Goal: Task Accomplishment & Management: Complete application form

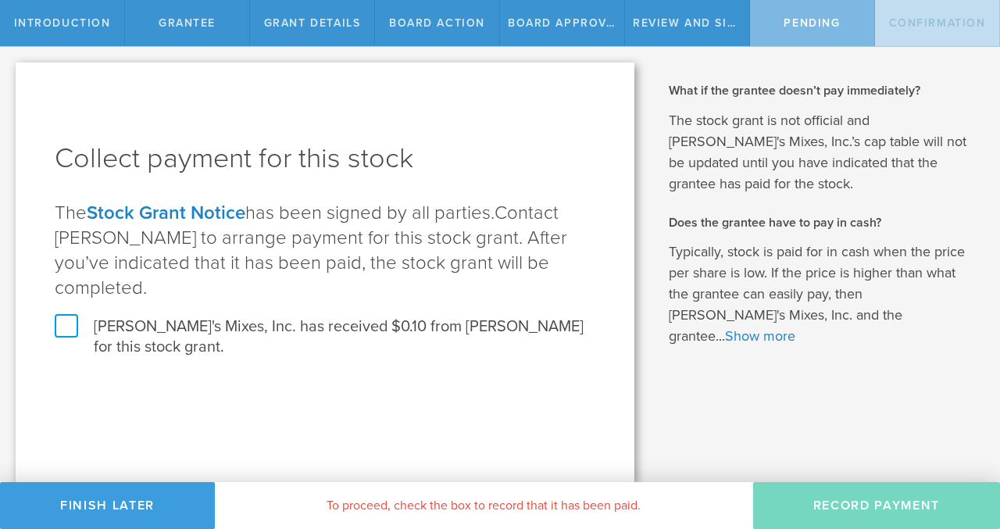
click at [68, 317] on label "[PERSON_NAME]'s Mixes, Inc. has received $0.10 from [PERSON_NAME] for this stoc…" at bounding box center [325, 337] width 541 height 41
click at [0, 0] on input "[PERSON_NAME]'s Mixes, Inc. has received $0.10 from [PERSON_NAME] for this stoc…" at bounding box center [0, 0] width 0 height 0
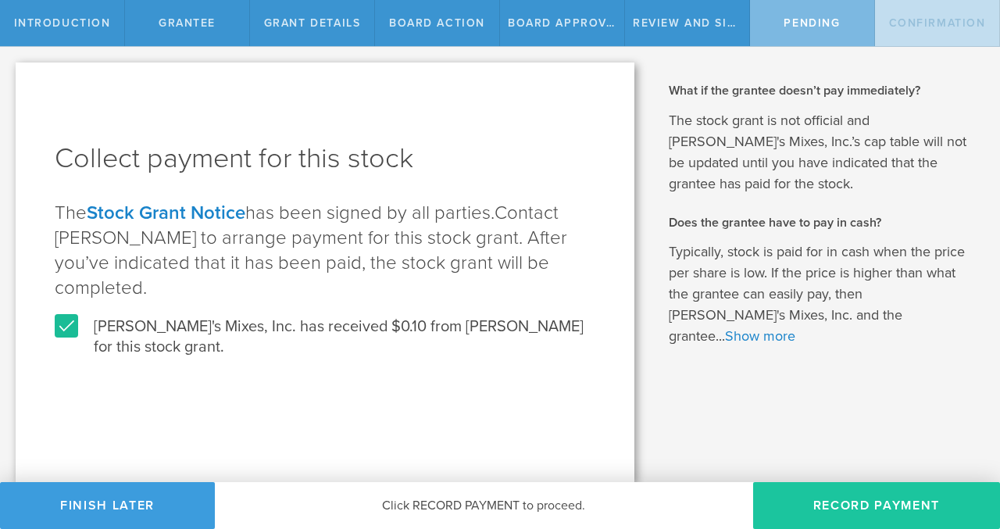
click at [836, 507] on button "Record Payment" at bounding box center [876, 505] width 247 height 47
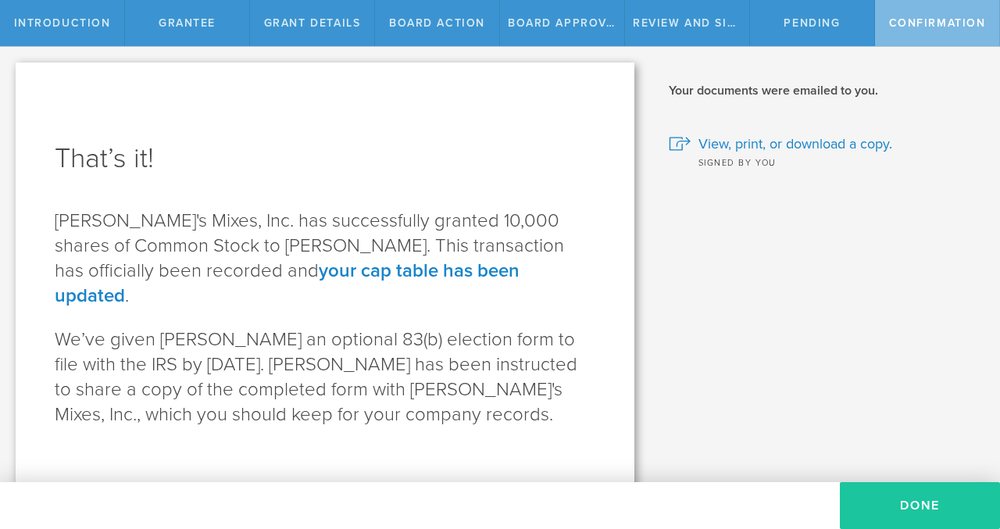
click at [930, 503] on button "Done" at bounding box center [920, 505] width 160 height 47
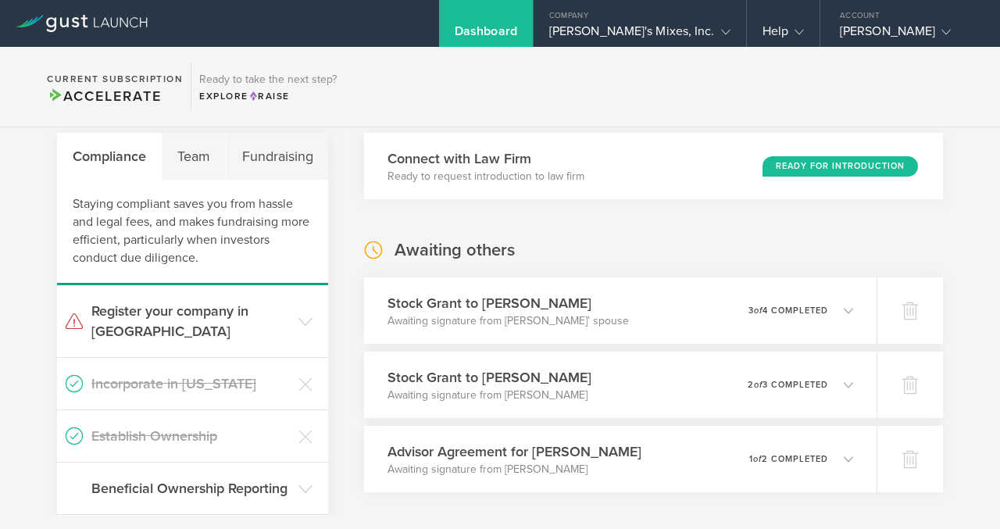
scroll to position [56, 0]
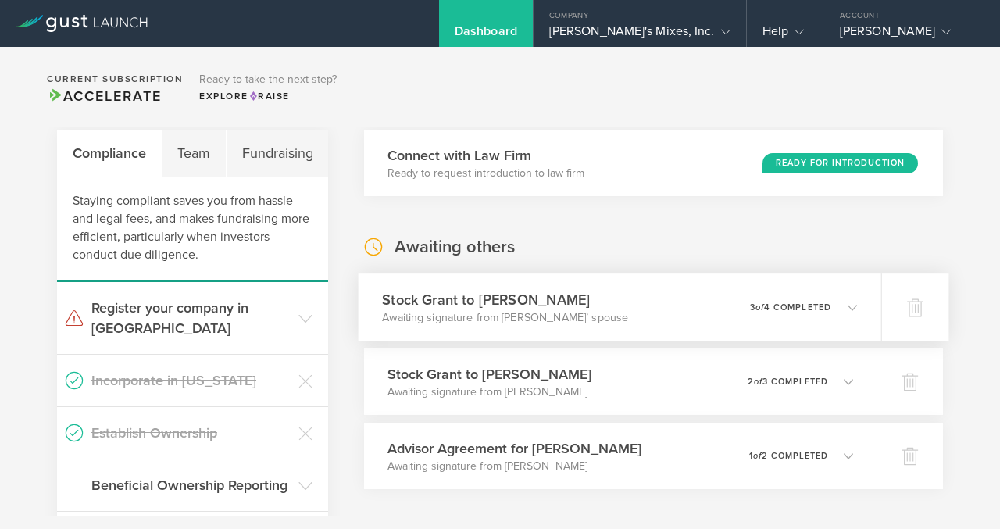
click at [654, 304] on div "Stock Grant to Kevin Dommes Awaiting signature from Kevin Dommes’ spouse 0 unde…" at bounding box center [620, 308] width 523 height 68
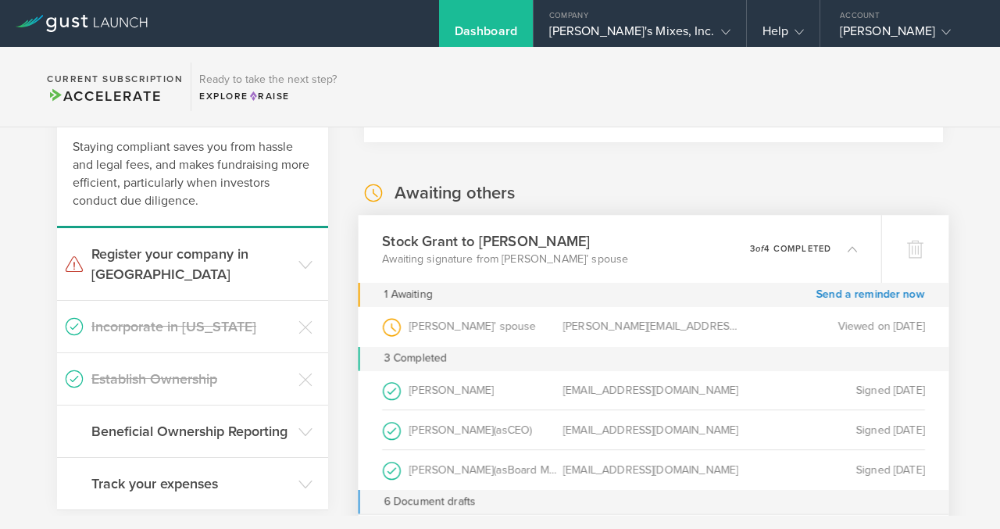
scroll to position [112, 0]
click at [838, 294] on link "Send a reminder now" at bounding box center [871, 293] width 109 height 24
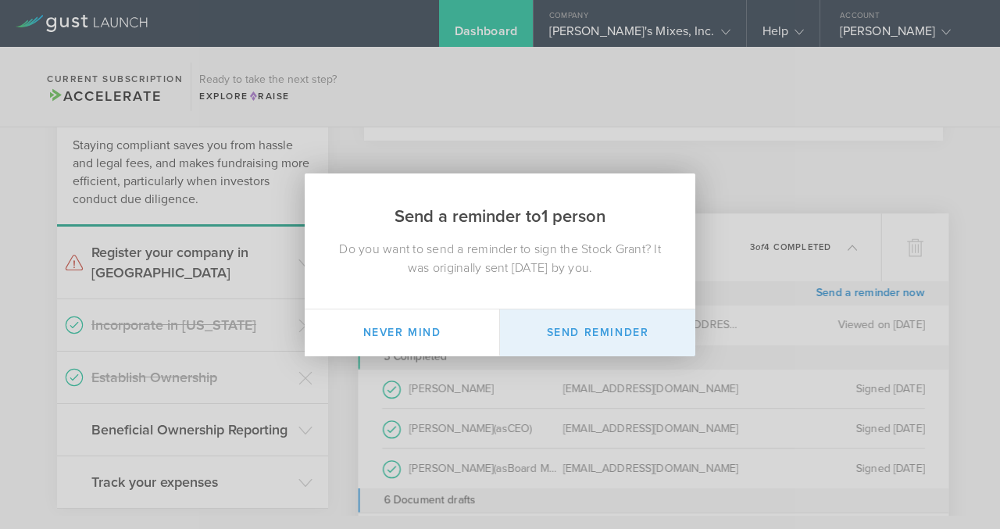
click at [585, 332] on button "Send Reminder" at bounding box center [597, 332] width 195 height 47
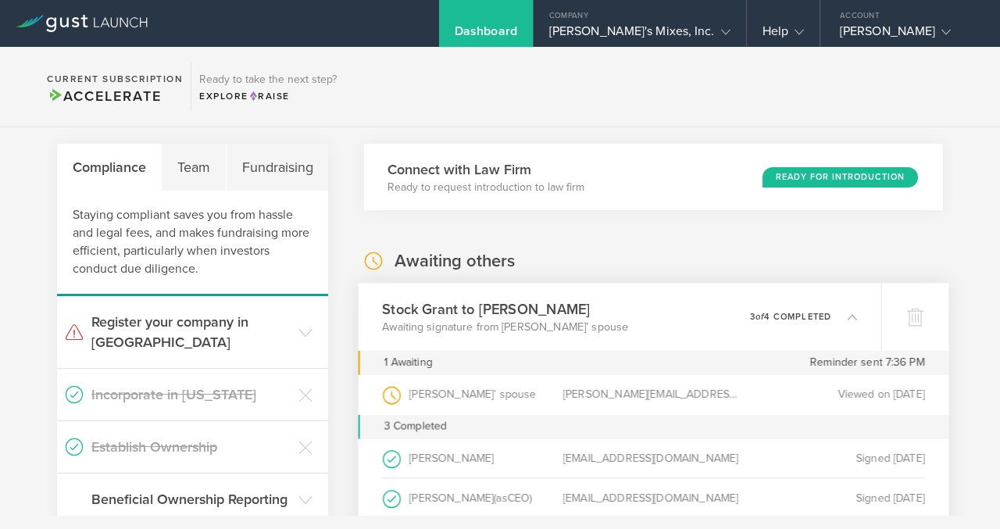
scroll to position [0, 0]
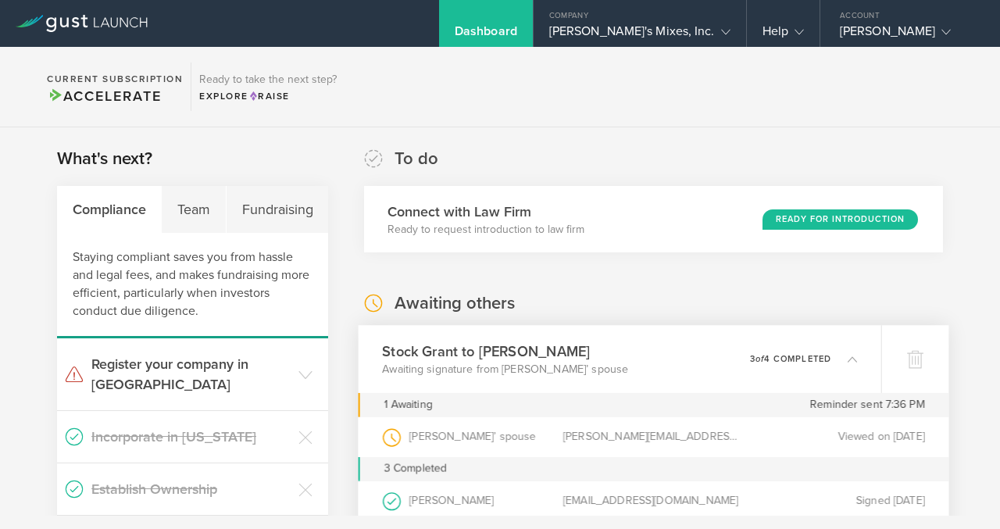
click at [792, 356] on p "3 of 4 completed" at bounding box center [790, 359] width 81 height 9
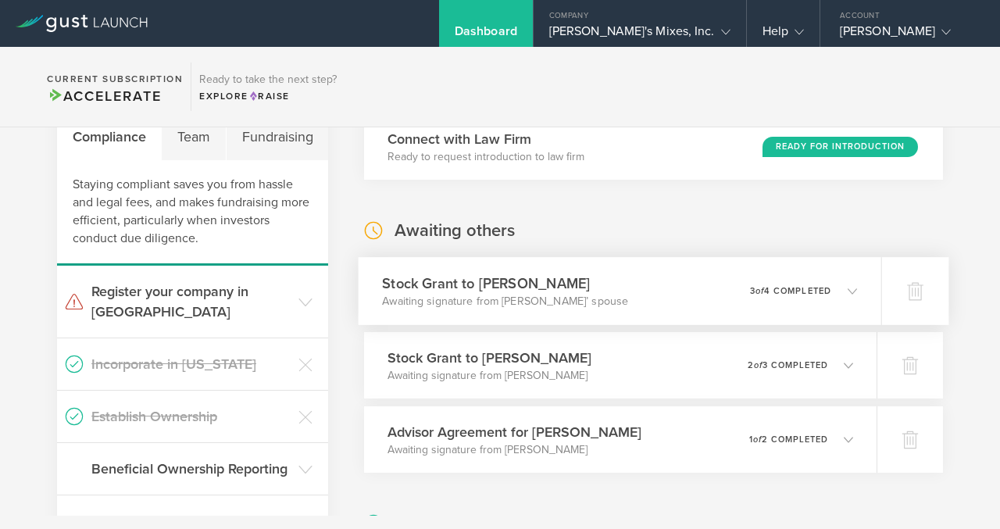
scroll to position [97, 0]
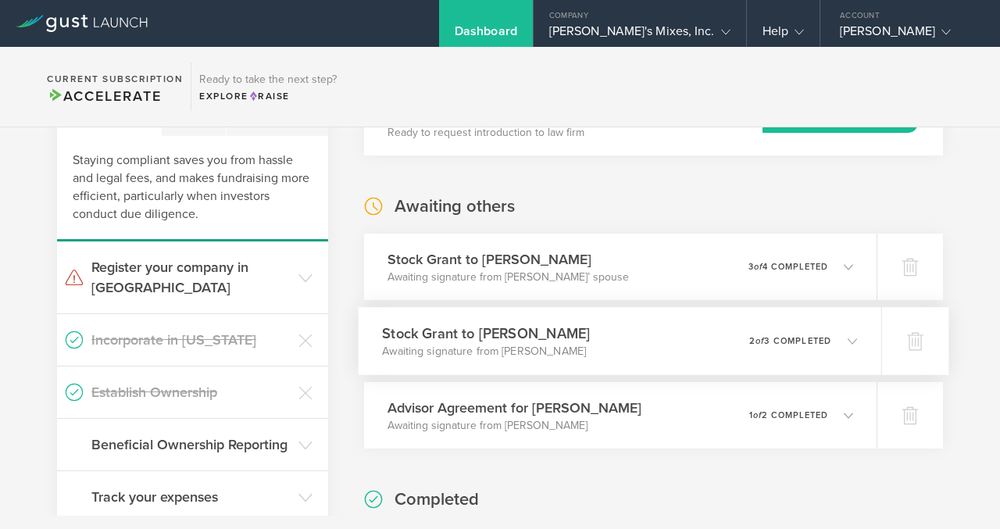
click at [733, 340] on div "Stock Grant to Chris Spangler Awaiting signature from Chris Spangler 0 undelive…" at bounding box center [620, 341] width 523 height 68
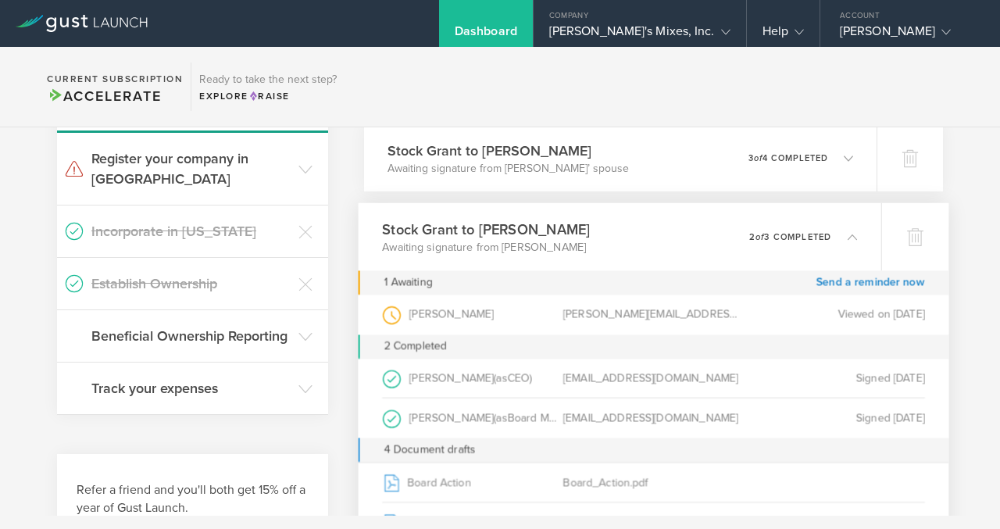
scroll to position [184, 0]
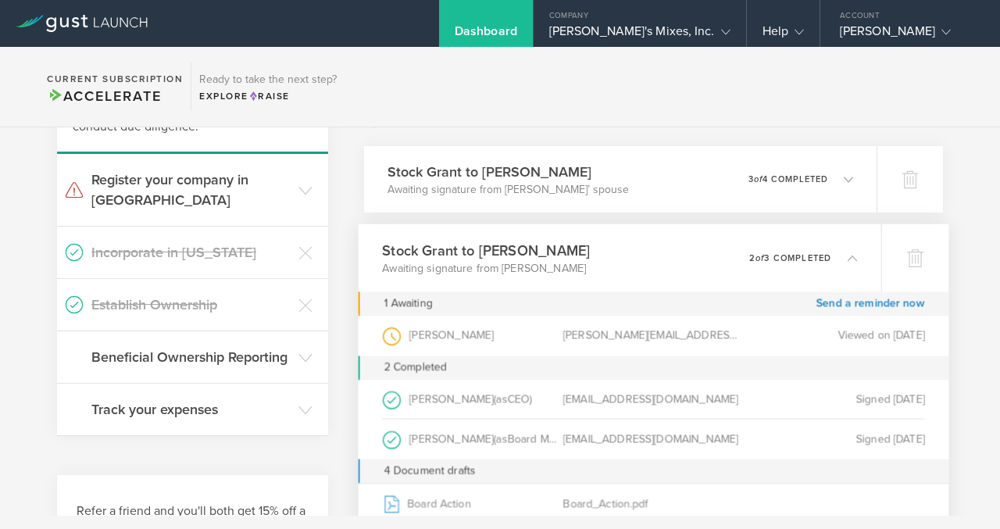
click at [850, 253] on icon at bounding box center [852, 257] width 9 height 9
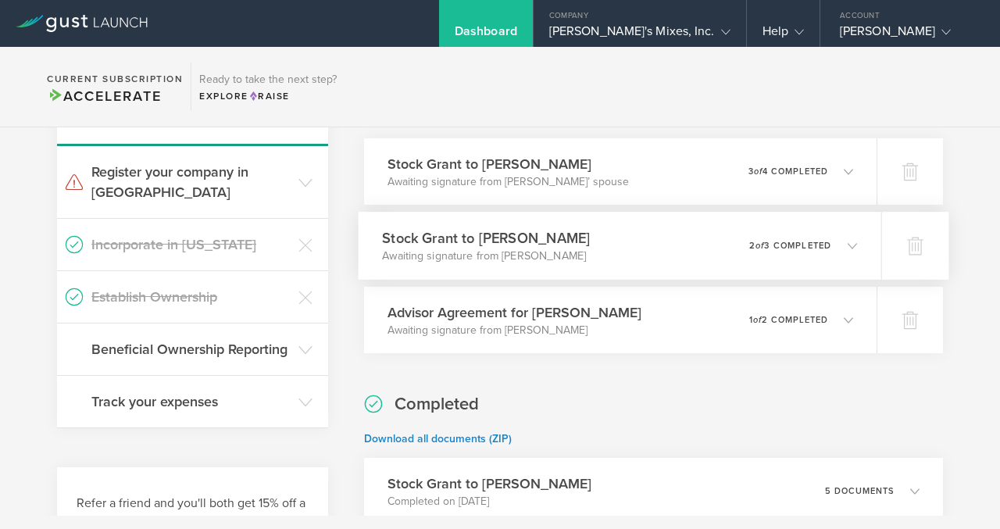
scroll to position [199, 0]
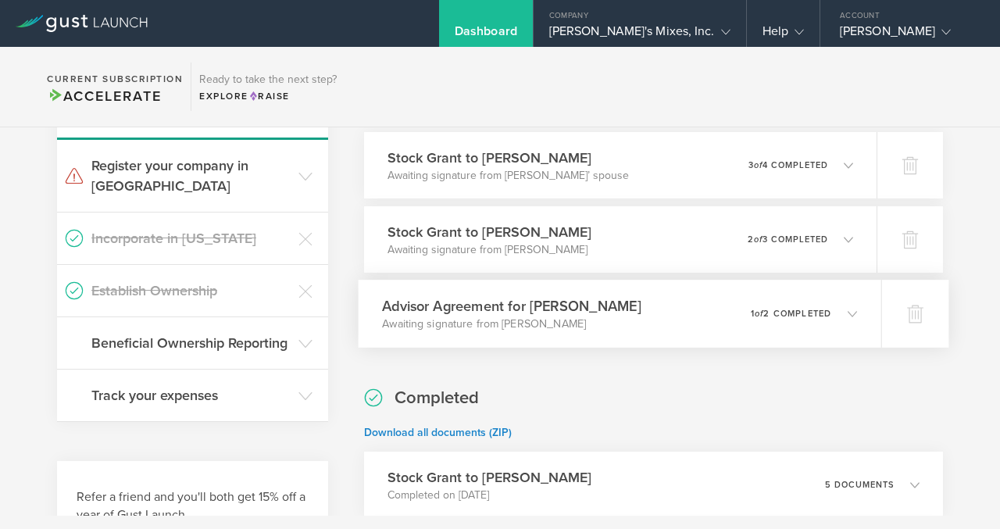
click at [809, 313] on p "1 of 2 completed" at bounding box center [791, 313] width 80 height 9
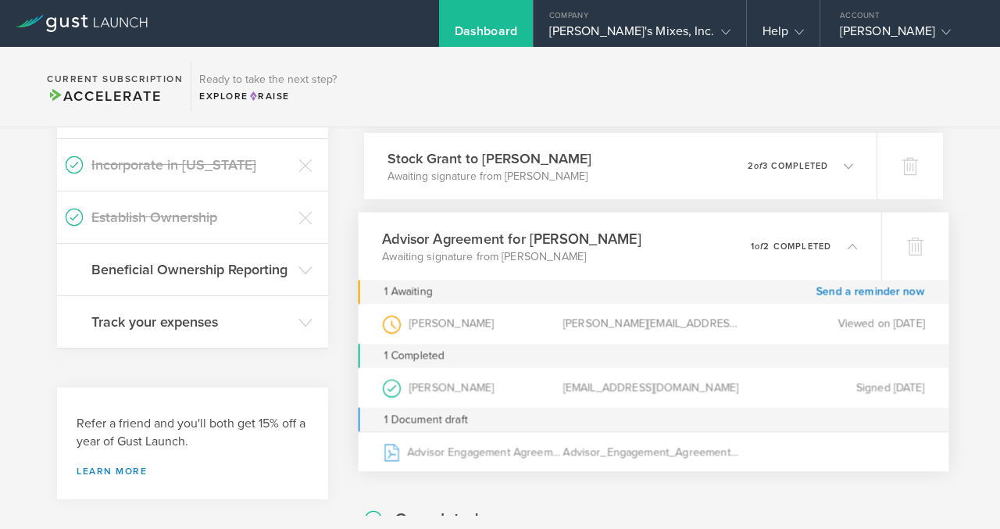
scroll to position [273, 0]
click at [834, 292] on link "Send a reminder now" at bounding box center [871, 291] width 109 height 24
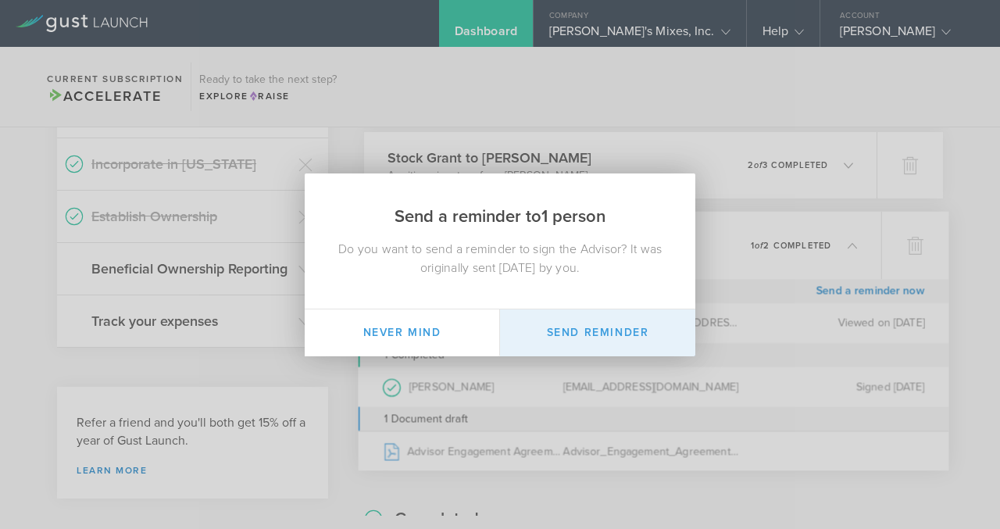
click at [628, 339] on button "Send Reminder" at bounding box center [597, 332] width 195 height 47
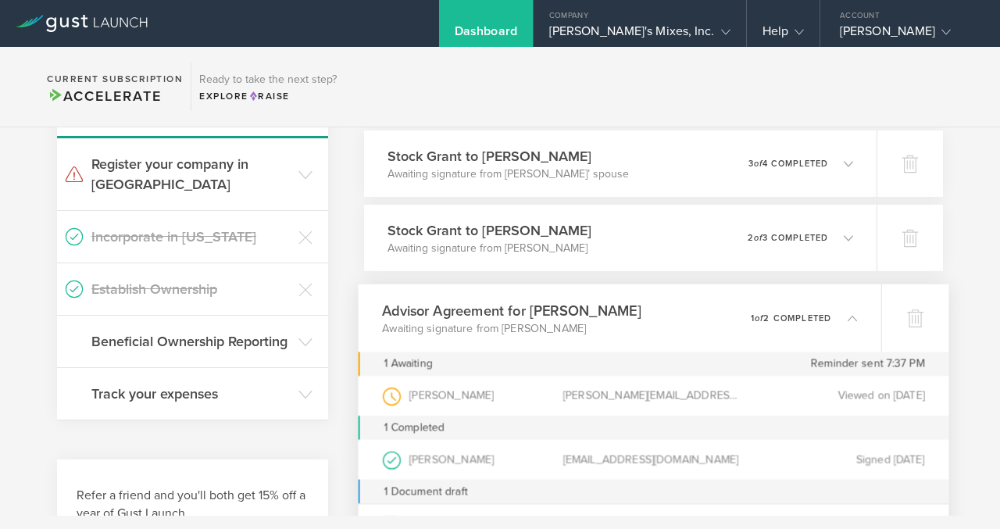
scroll to position [191, 0]
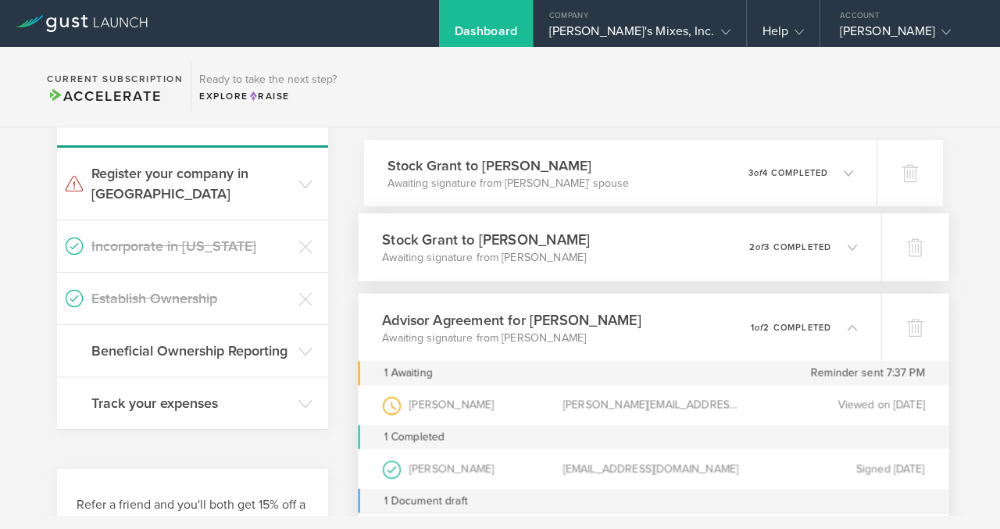
click at [810, 246] on p "2 of 3 completed" at bounding box center [790, 247] width 82 height 9
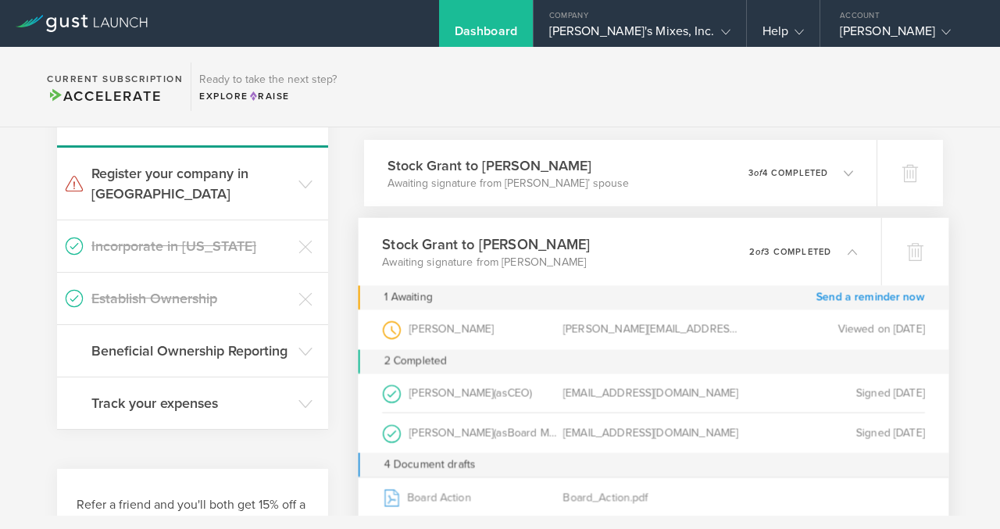
click at [838, 295] on link "Send a reminder now" at bounding box center [871, 297] width 109 height 24
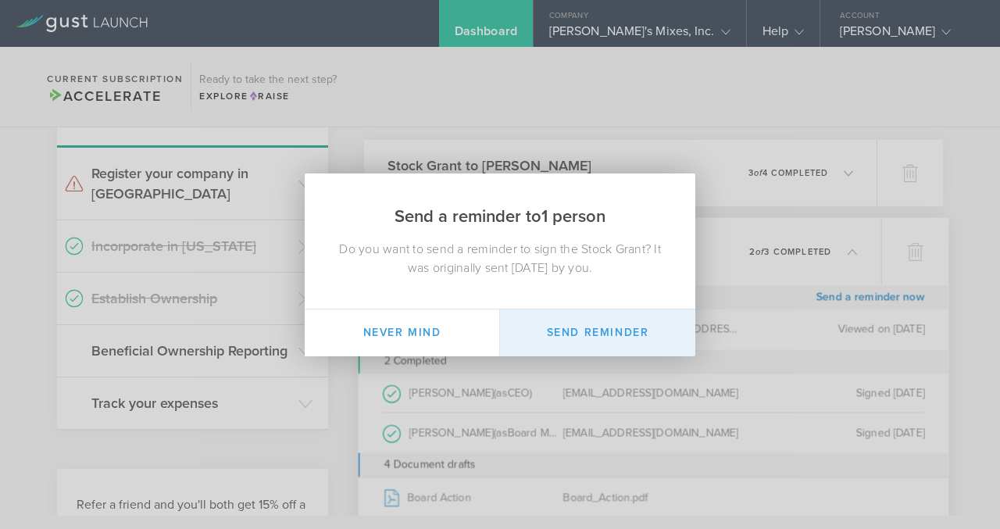
click at [603, 338] on button "Send Reminder" at bounding box center [597, 332] width 195 height 47
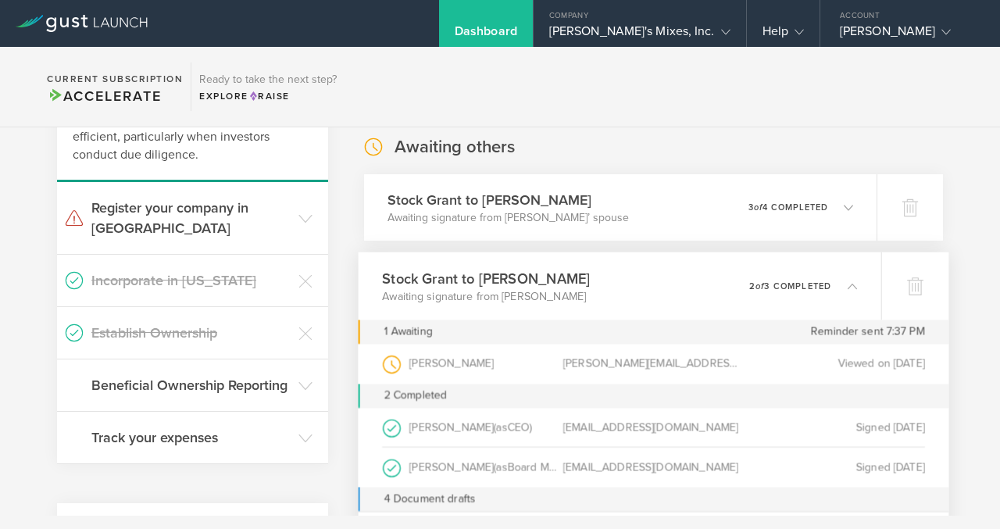
scroll to position [0, 0]
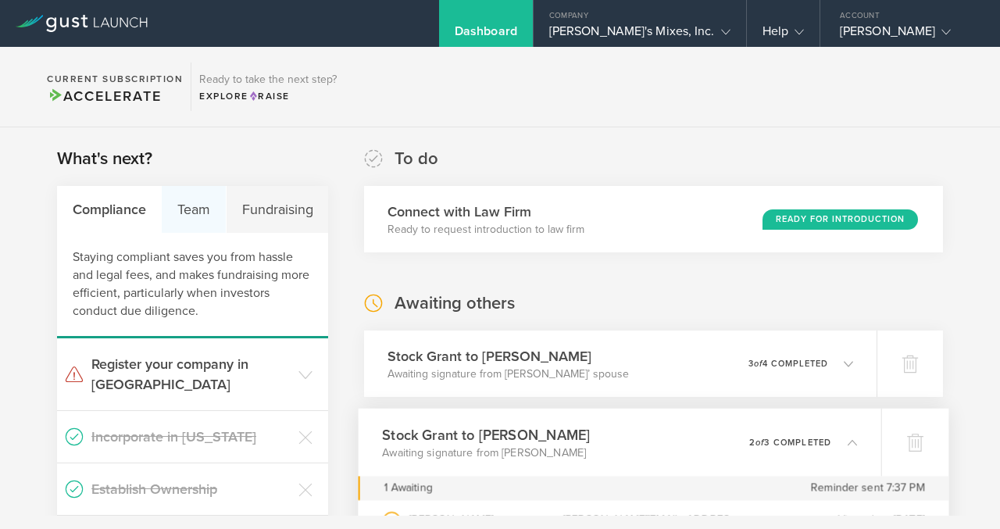
click at [199, 209] on div "Team" at bounding box center [194, 209] width 64 height 47
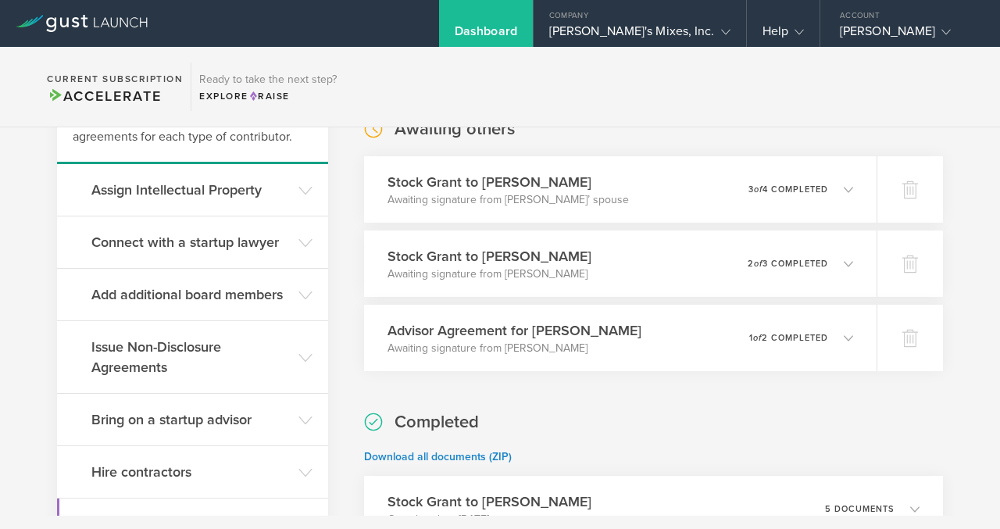
scroll to position [184, 0]
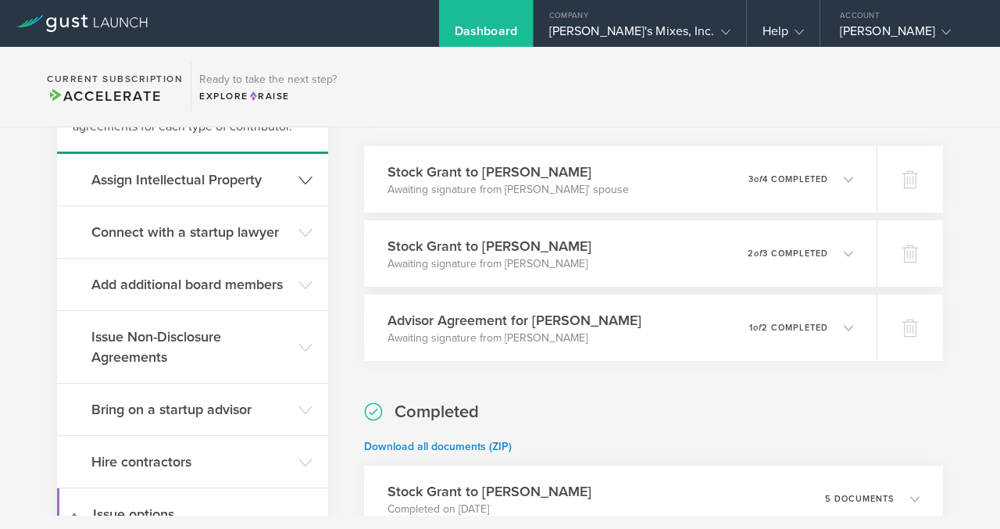
click at [306, 181] on icon at bounding box center [306, 181] width 14 height 14
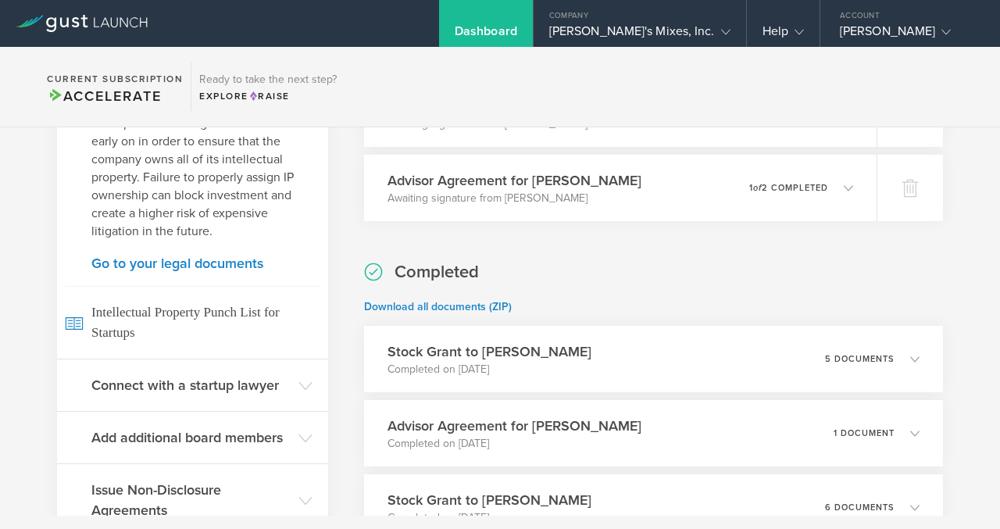
scroll to position [320, 0]
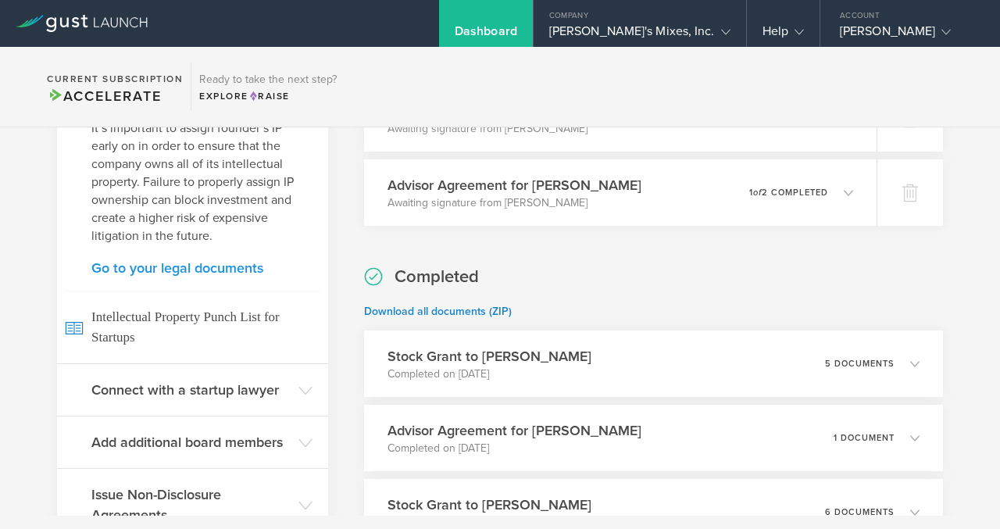
click at [251, 265] on link "Go to your legal documents" at bounding box center [192, 268] width 202 height 14
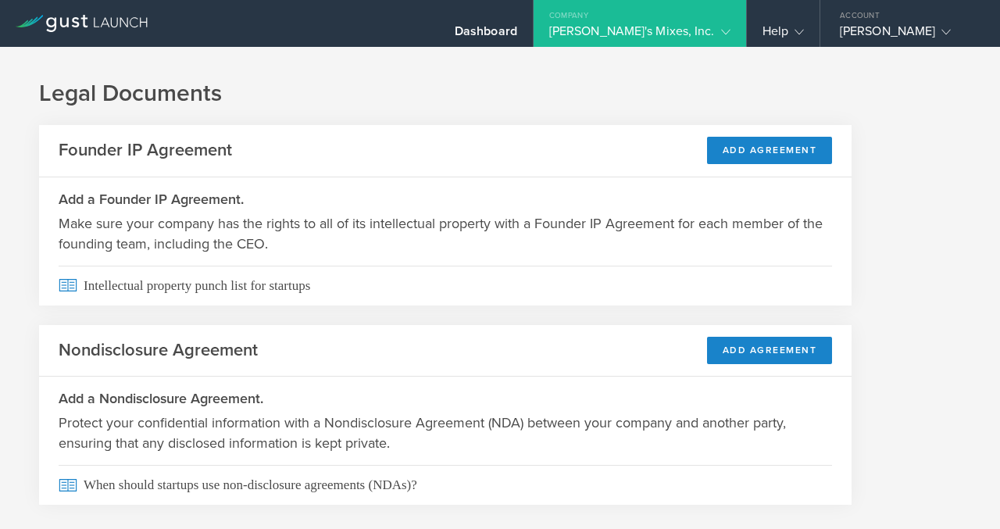
scroll to position [34, 0]
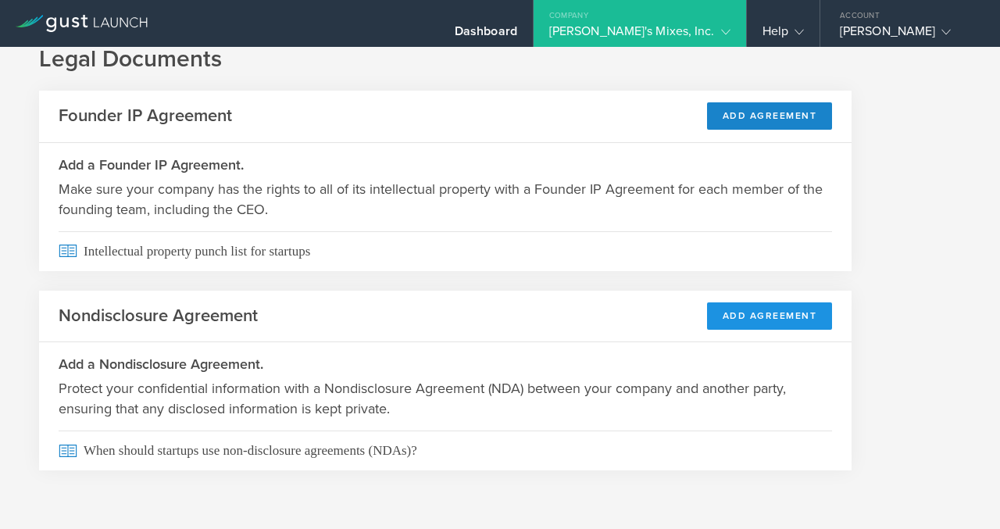
click at [753, 315] on button "Add Agreement" at bounding box center [770, 315] width 126 height 27
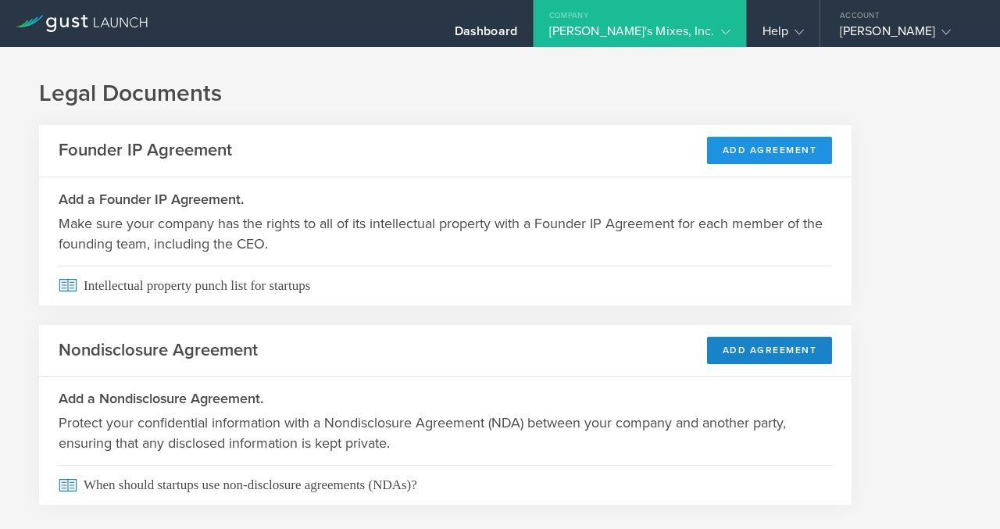
click at [735, 153] on button "Add Agreement" at bounding box center [770, 150] width 126 height 27
click at [517, 34] on div "Dashboard" at bounding box center [486, 34] width 63 height 23
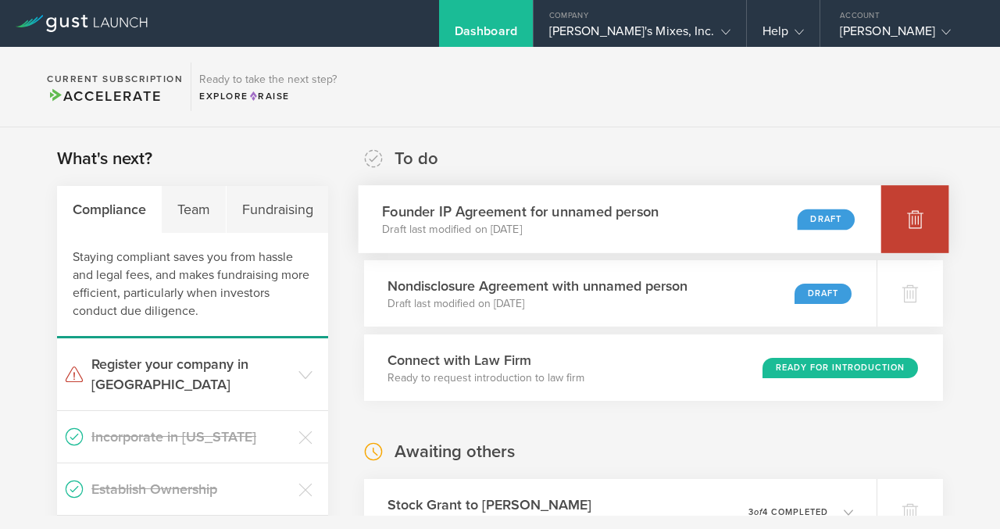
click at [910, 224] on icon at bounding box center [915, 220] width 16 height 15
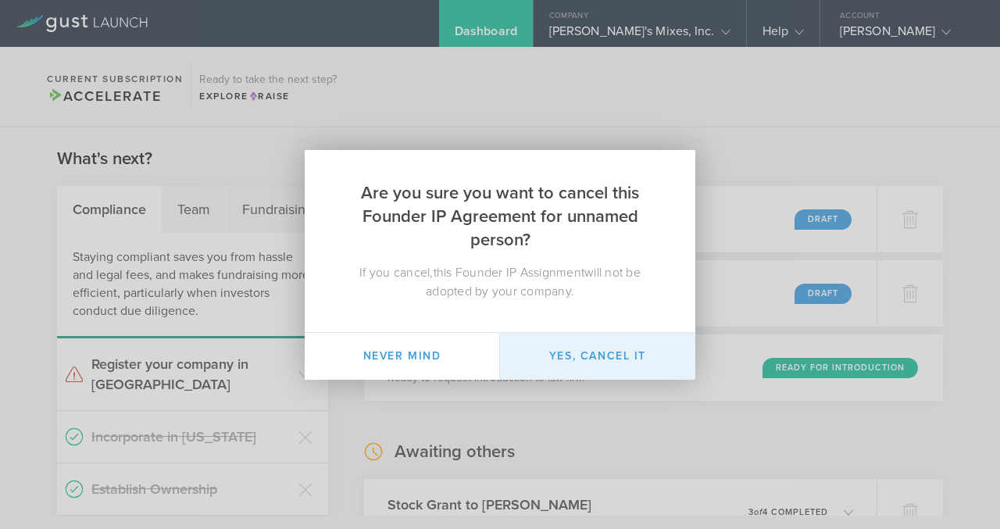
click at [582, 355] on button "Yes, cancel it" at bounding box center [597, 356] width 195 height 47
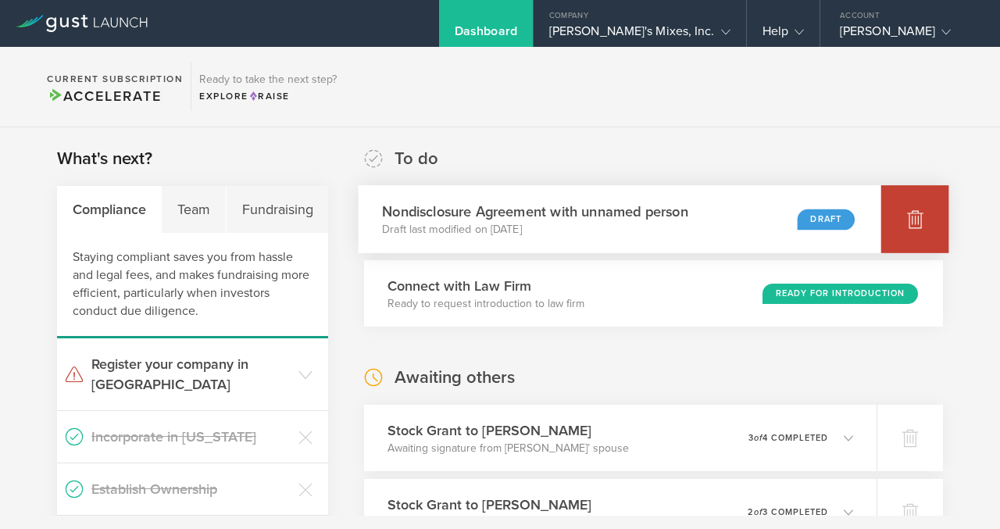
click at [900, 211] on div at bounding box center [916, 219] width 68 height 68
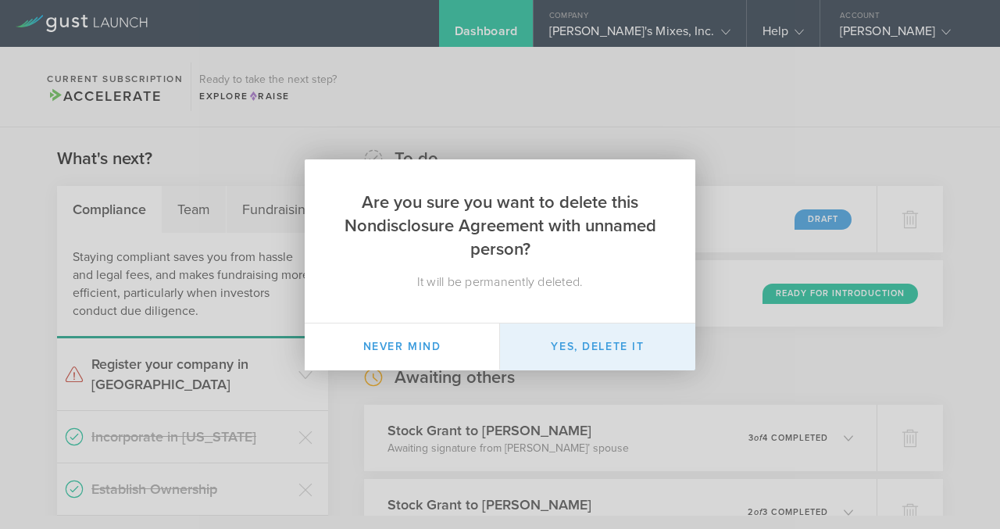
click at [614, 339] on button "Yes, delete it" at bounding box center [597, 347] width 195 height 47
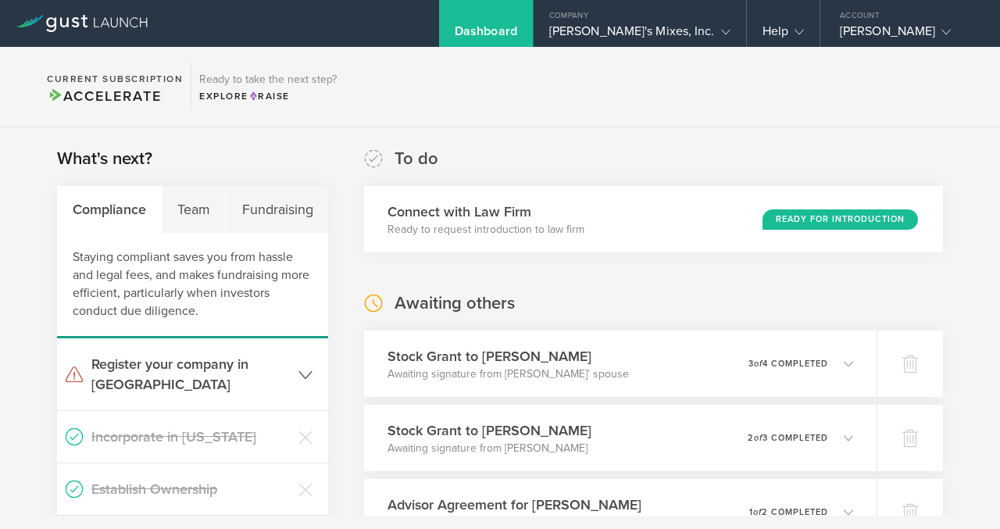
click at [281, 368] on h3 "Register your company in CA" at bounding box center [190, 374] width 199 height 41
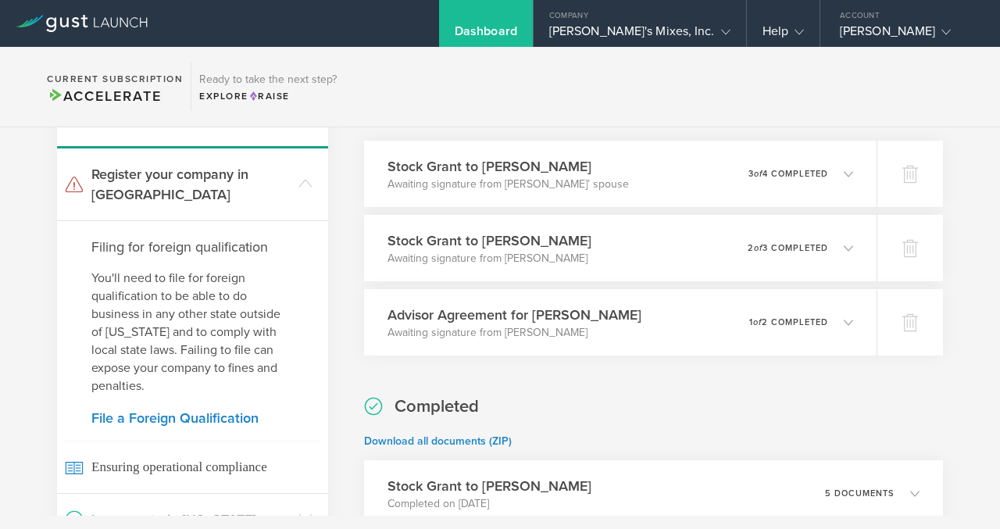
scroll to position [191, 0]
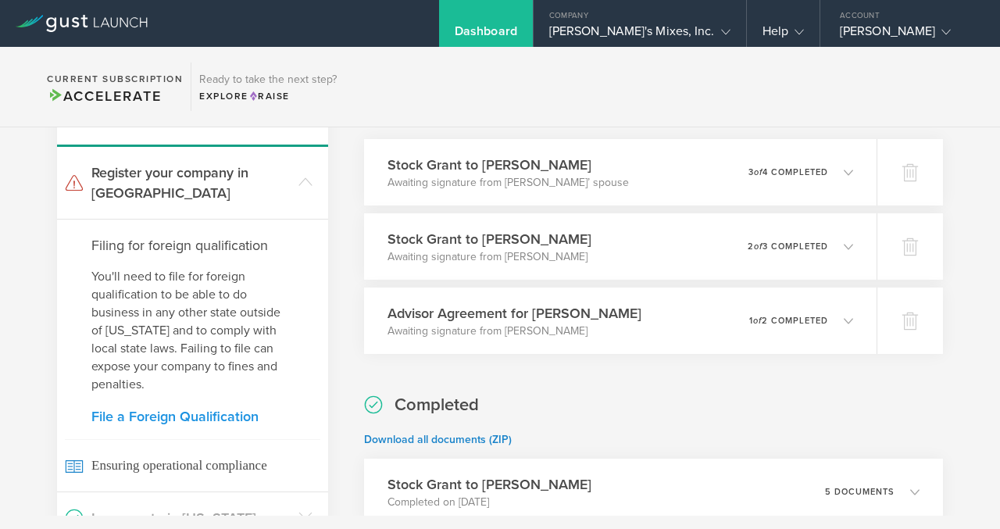
click at [233, 410] on link "File a Foreign Qualification" at bounding box center [192, 417] width 202 height 14
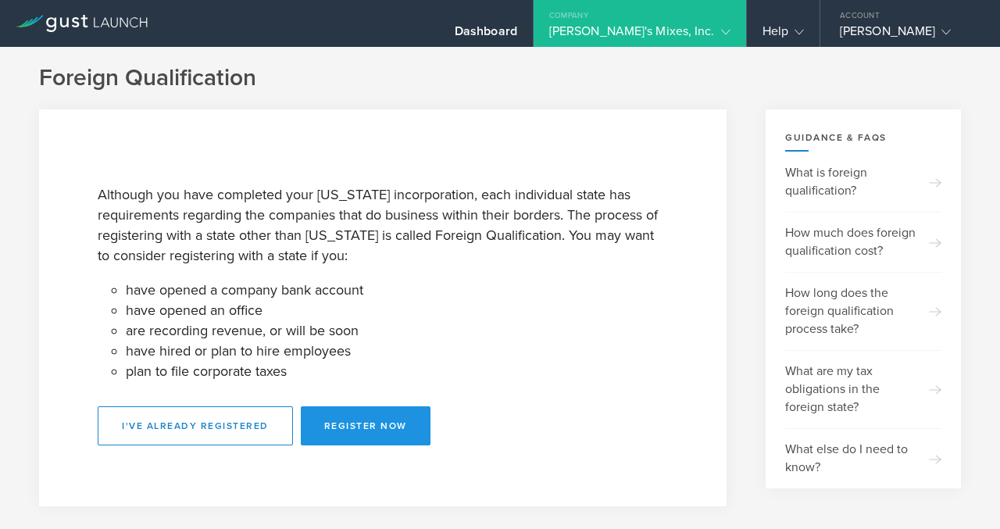
click at [345, 423] on button "Register Now" at bounding box center [366, 425] width 130 height 39
select select "CA"
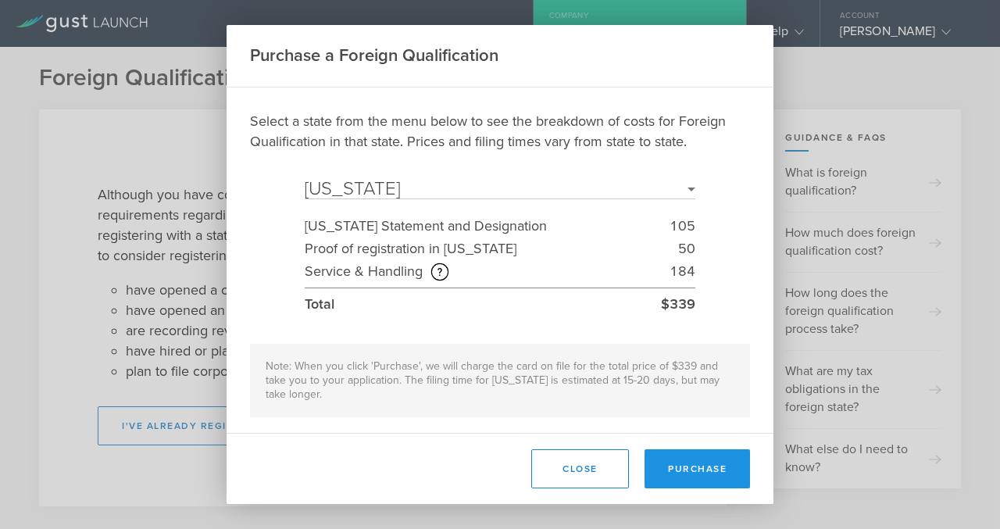
click at [696, 466] on button "Purchase" at bounding box center [698, 468] width 106 height 39
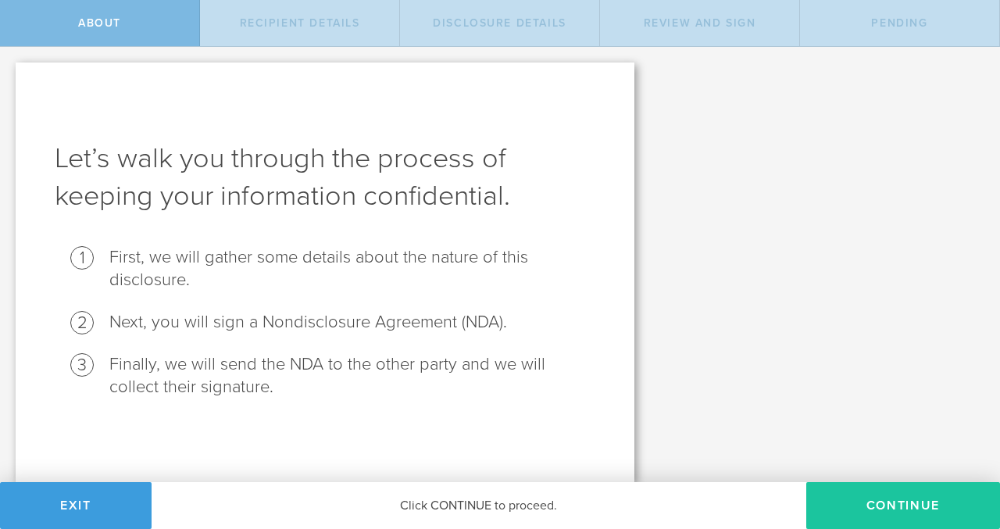
click at [878, 506] on button "Continue" at bounding box center [904, 505] width 194 height 47
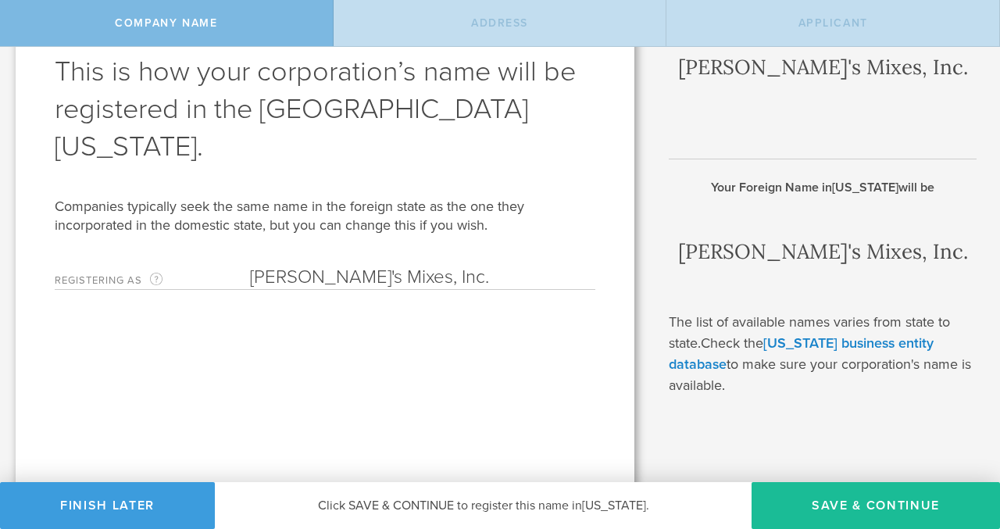
scroll to position [93, 0]
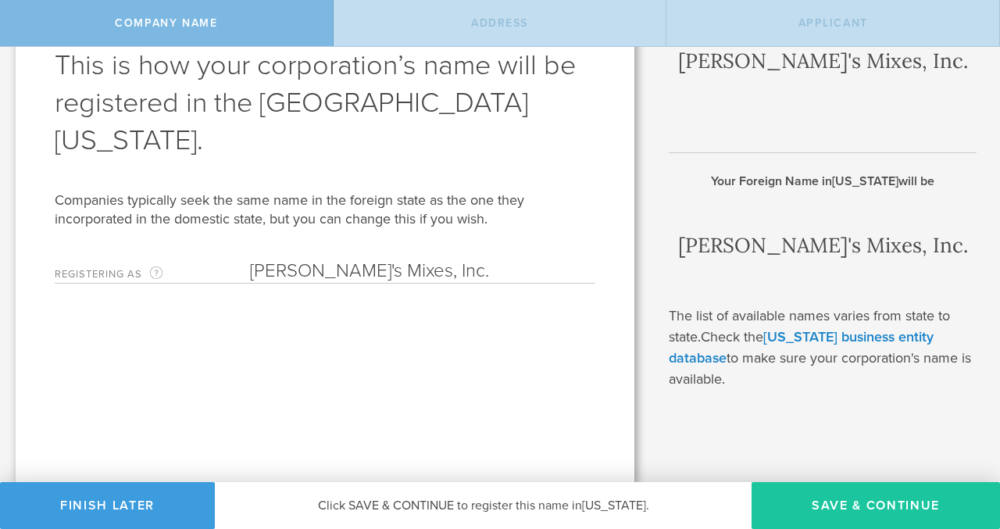
click at [834, 504] on button "Save & Continue" at bounding box center [876, 505] width 249 height 47
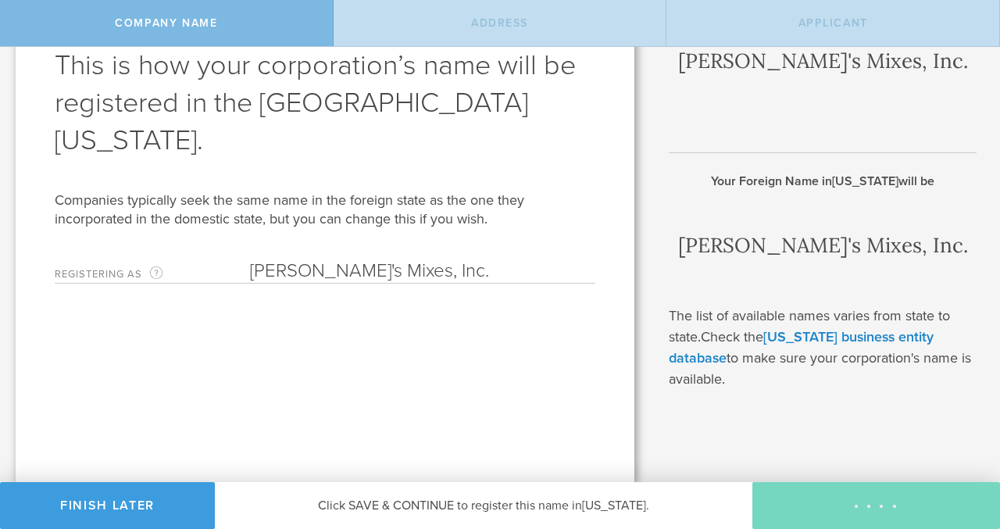
type input "[STREET_ADDRESS]"
type input "Suite 1022"
type input "[GEOGRAPHIC_DATA]"
type input "[US_STATE]"
type input "94526"
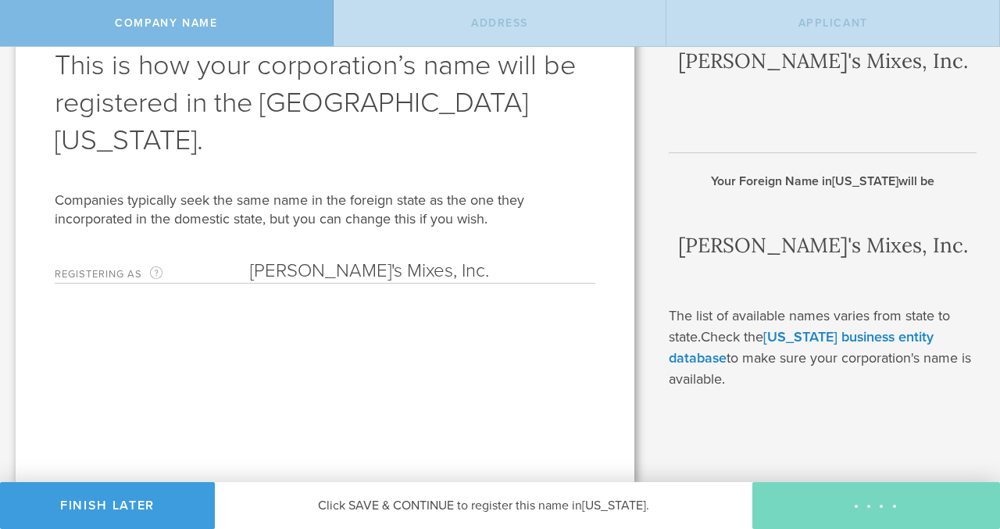
type input "Contra Costa"
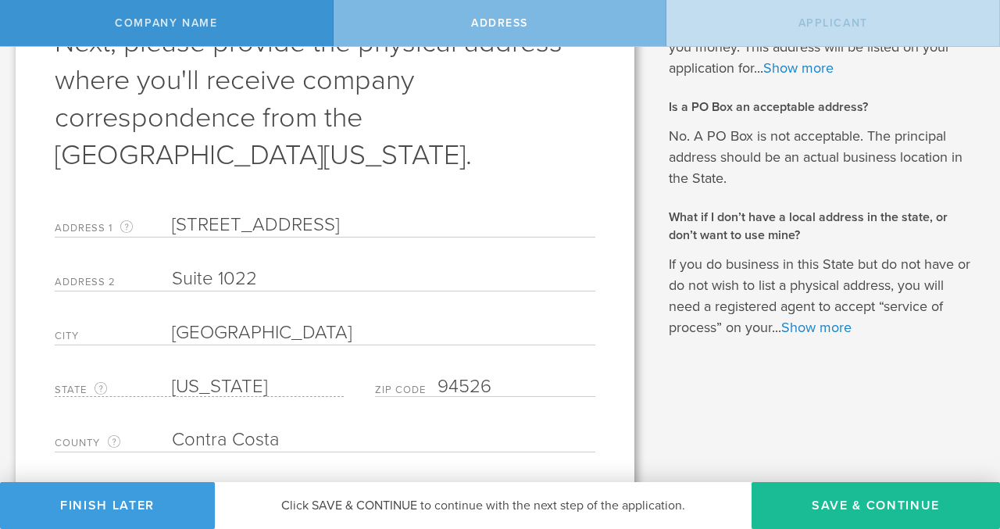
scroll to position [129, 0]
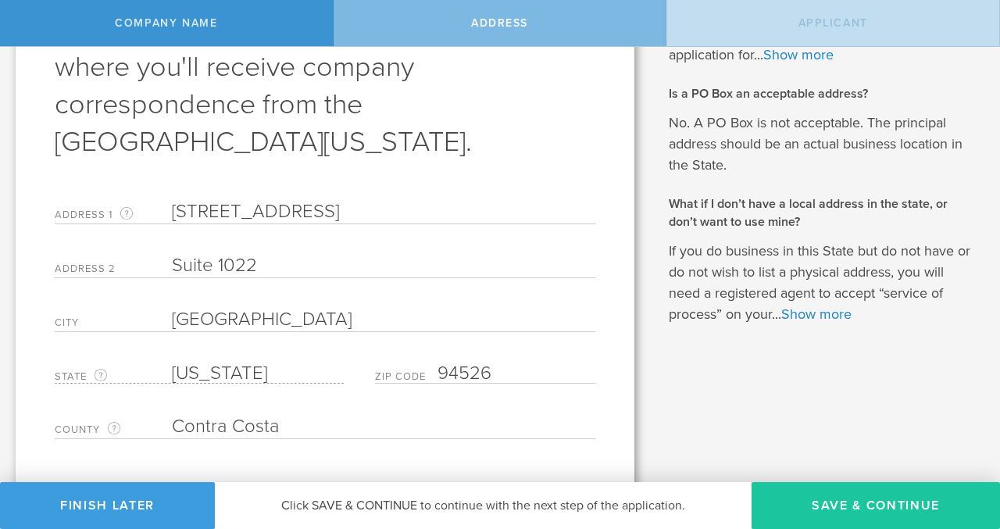
click at [847, 508] on button "Save & Continue" at bounding box center [876, 505] width 249 height 47
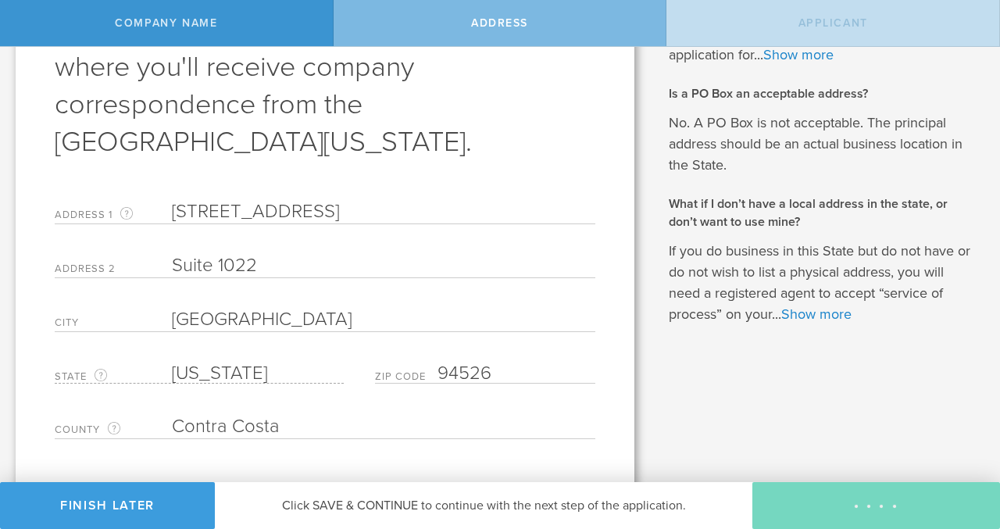
type input "Richard Johnson"
type input "CEO"
type input "(415) 516-6030"
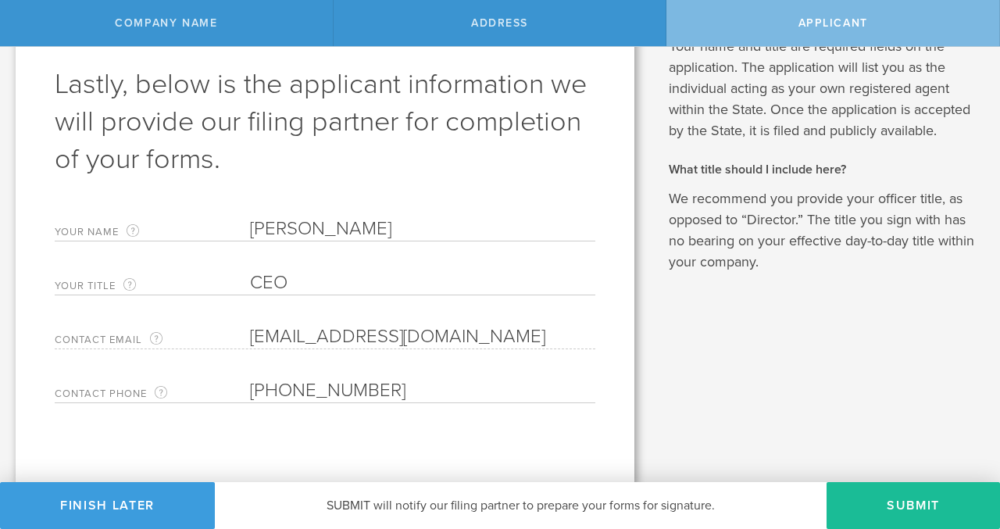
scroll to position [76, 0]
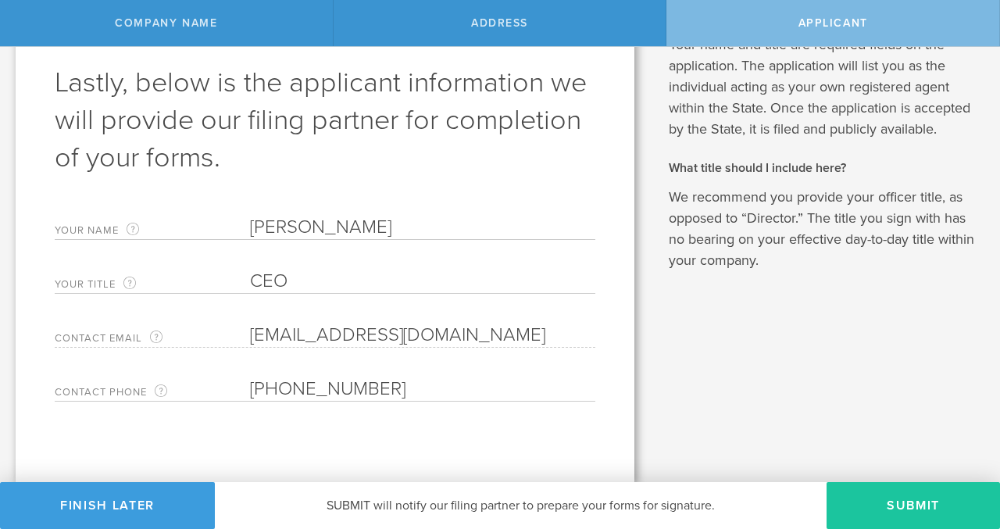
click at [896, 503] on button "Submit" at bounding box center [914, 505] width 174 height 47
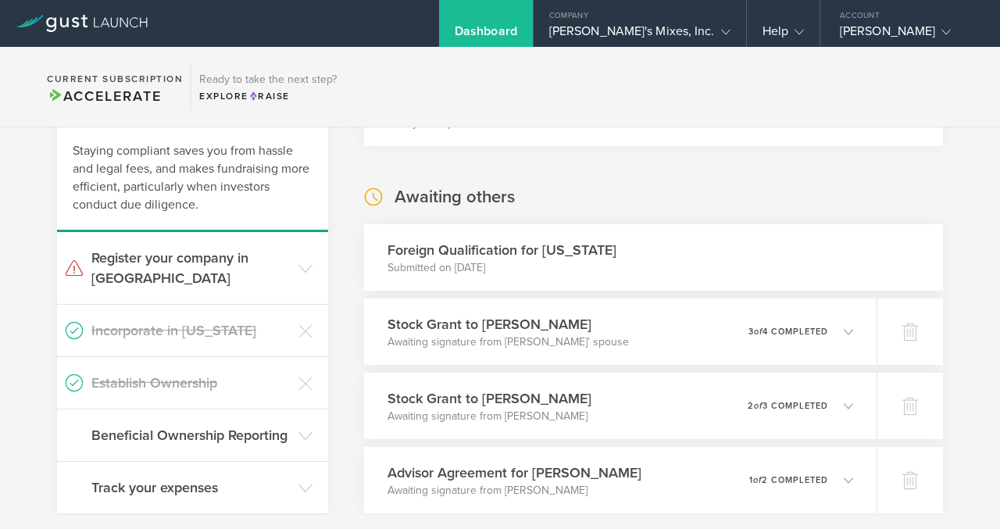
scroll to position [119, 0]
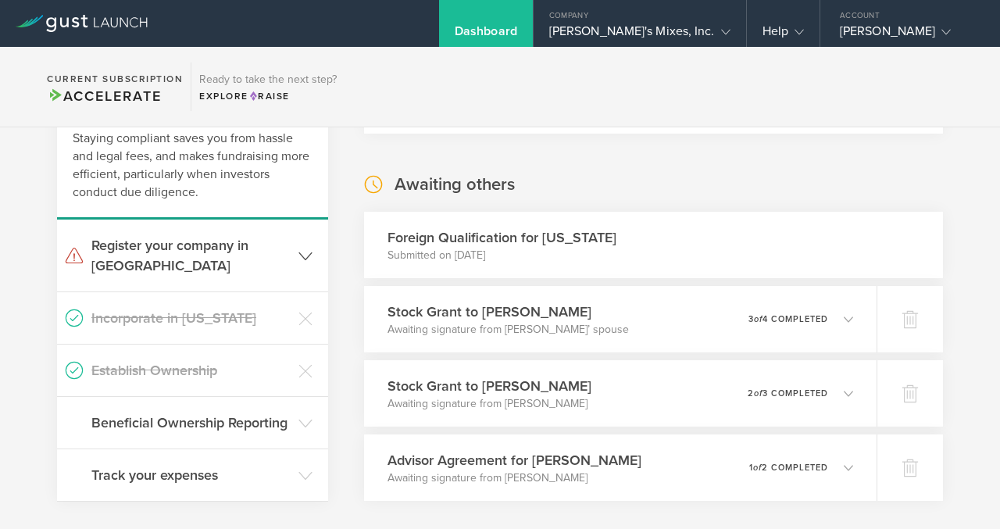
click at [301, 252] on icon at bounding box center [306, 256] width 14 height 14
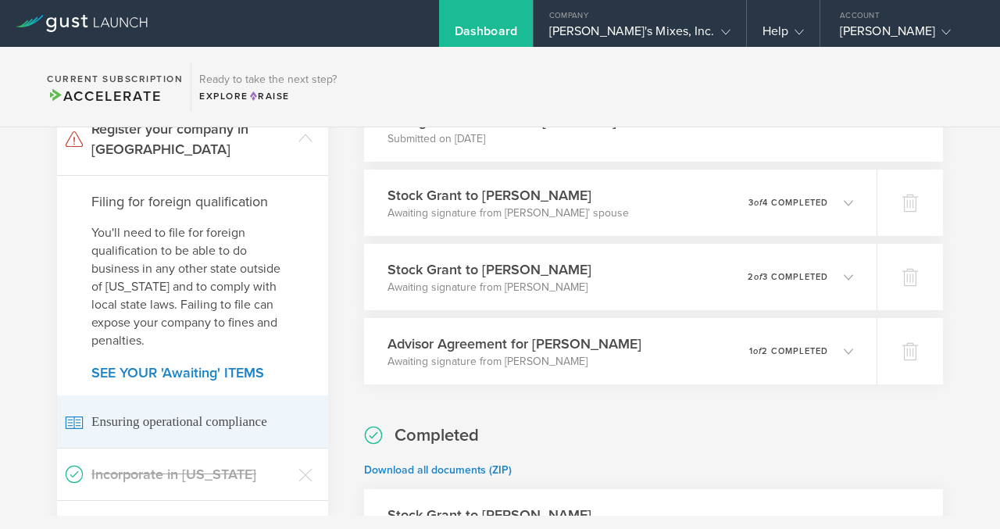
scroll to position [236, 0]
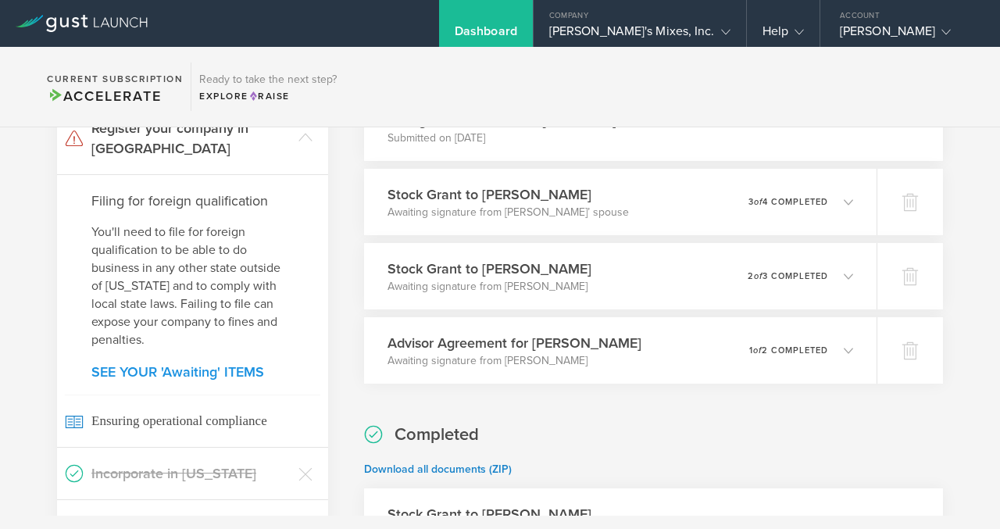
click at [226, 365] on link "SEE YOUR 'Awaiting' ITEMS" at bounding box center [192, 372] width 202 height 14
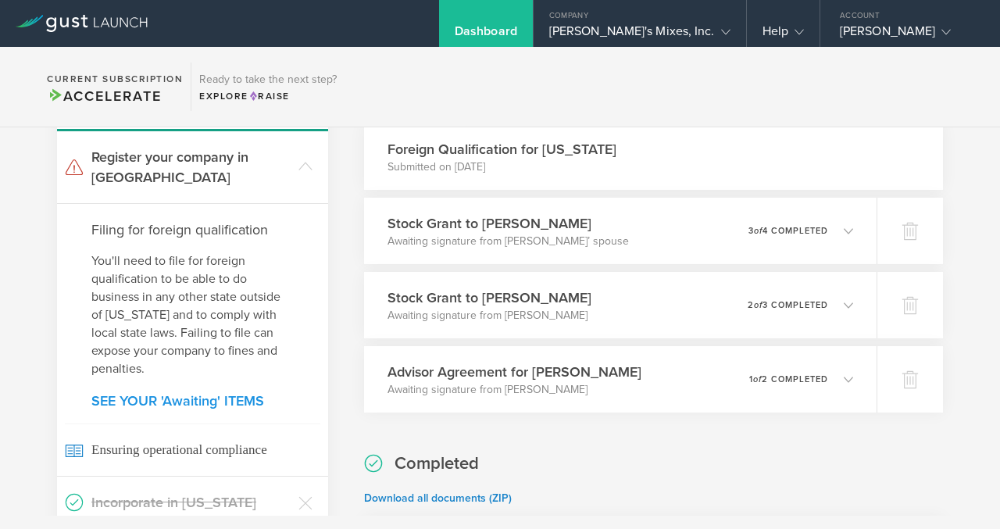
scroll to position [203, 0]
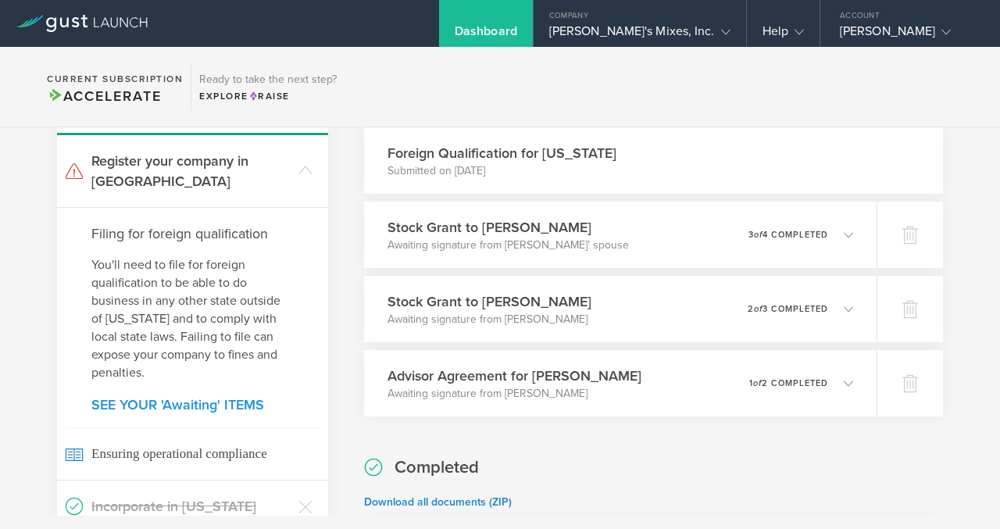
click at [220, 398] on link "SEE YOUR 'Awaiting' ITEMS" at bounding box center [192, 405] width 202 height 14
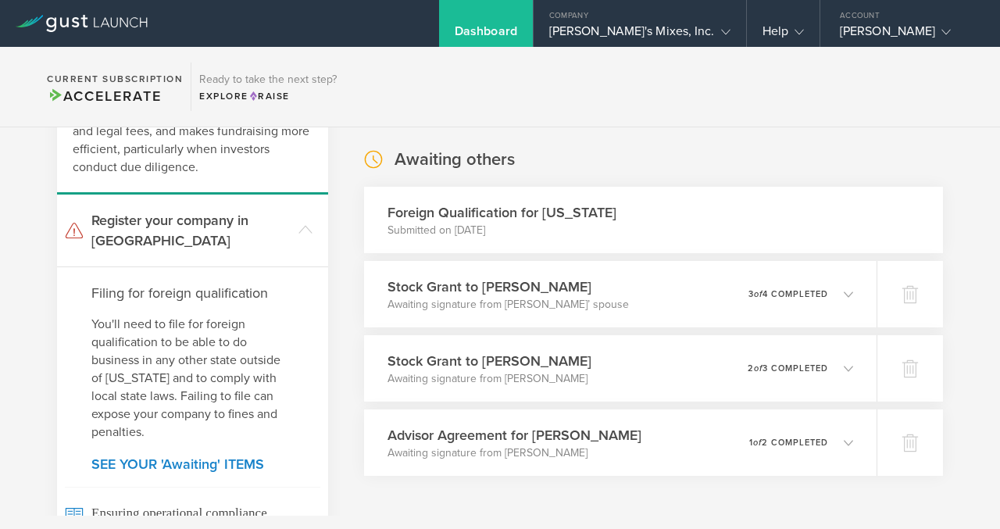
scroll to position [145, 0]
click at [147, 456] on link "SEE YOUR 'Awaiting' ITEMS" at bounding box center [192, 463] width 202 height 14
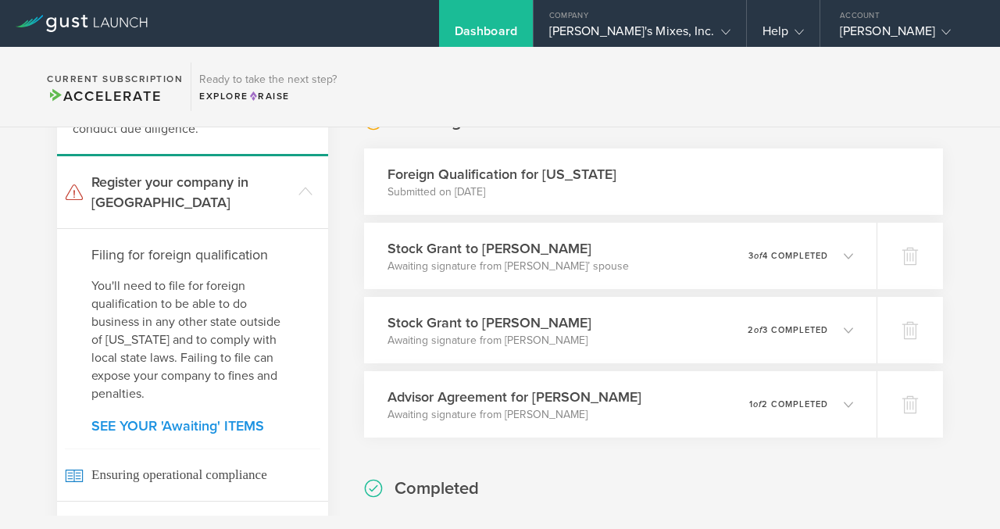
scroll to position [203, 0]
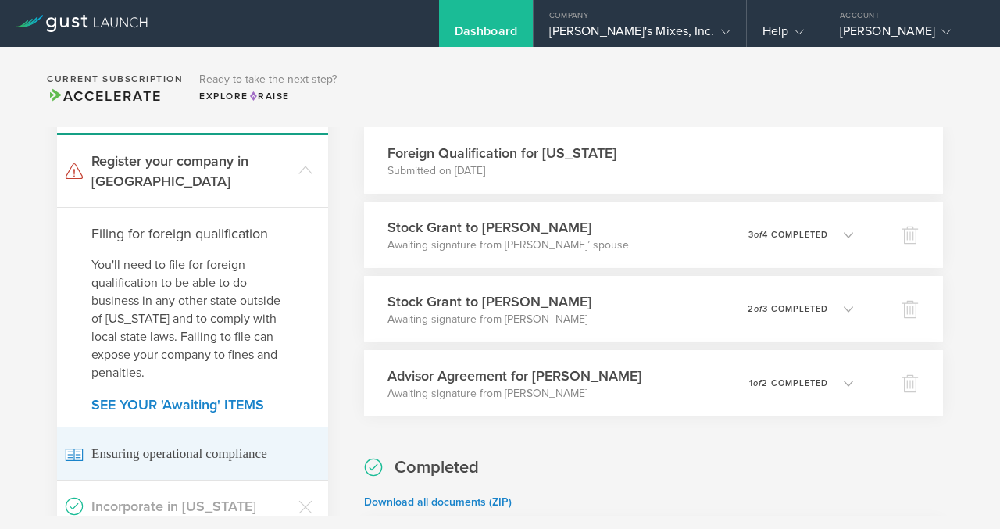
click at [152, 427] on span "Ensuring operational compliance" at bounding box center [193, 453] width 256 height 52
